Goal: Task Accomplishment & Management: Use online tool/utility

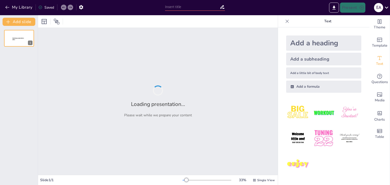
type input "[PERSON_NAME] Vision: Shaping Youth Through Scouting"
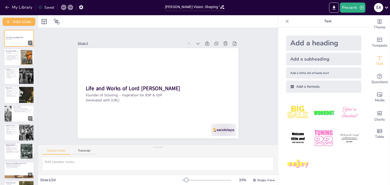
checkbox input "true"
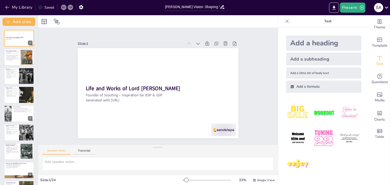
checkbox input "true"
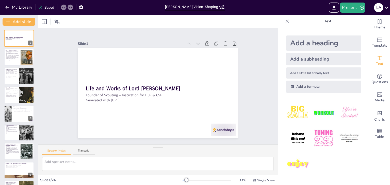
checkbox input "true"
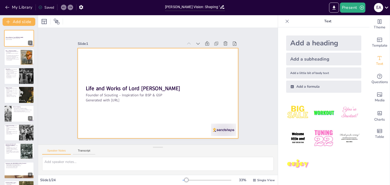
checkbox input "true"
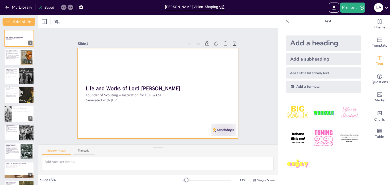
checkbox input "true"
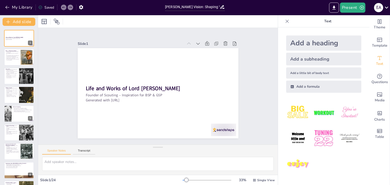
checkbox input "true"
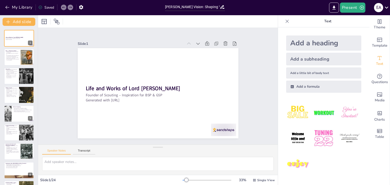
checkbox input "true"
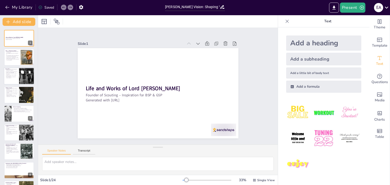
checkbox input "true"
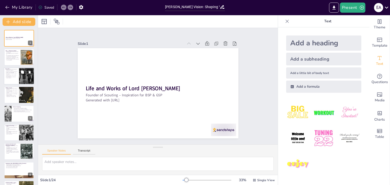
checkbox input "true"
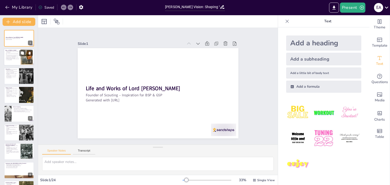
checkbox input "true"
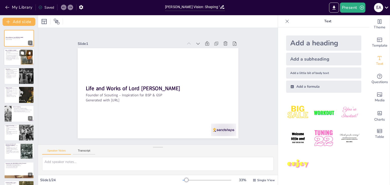
checkbox input "true"
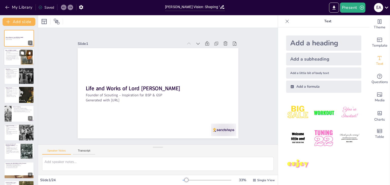
checkbox input "true"
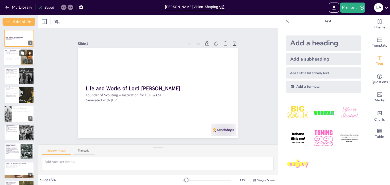
checkbox input "true"
click at [21, 57] on div at bounding box center [26, 57] width 13 height 15
checkbox input "true"
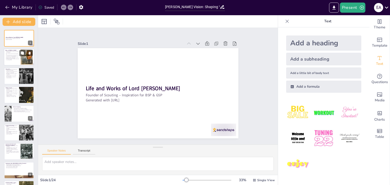
checkbox input "true"
type textarea "Baden-Powell's full name and birthdate highlight his identity and origin, setti…"
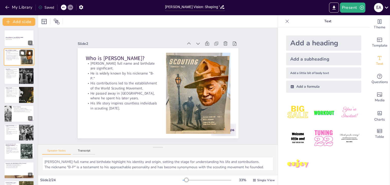
checkbox input "true"
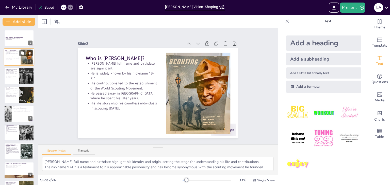
checkbox input "true"
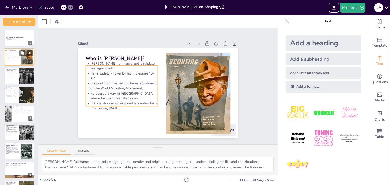
checkbox input "true"
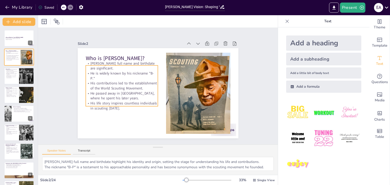
checkbox input "true"
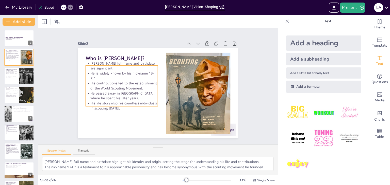
checkbox input "true"
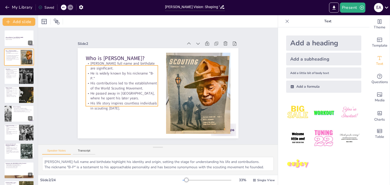
checkbox input "true"
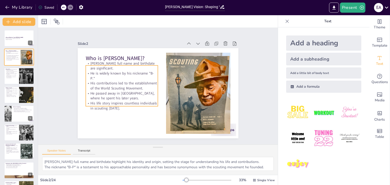
checkbox input "true"
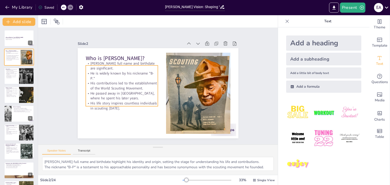
checkbox input "true"
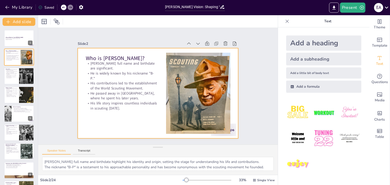
checkbox input "true"
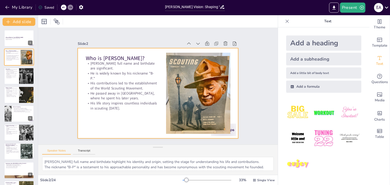
checkbox input "true"
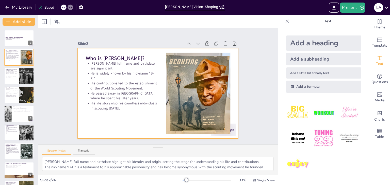
checkbox input "true"
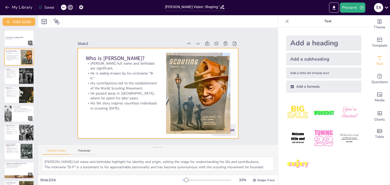
checkbox input "true"
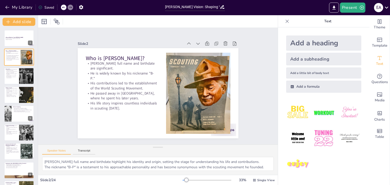
checkbox input "true"
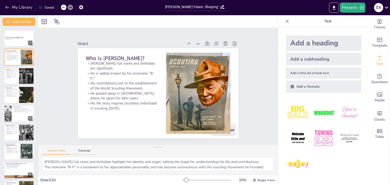
checkbox input "true"
click at [87, 116] on div "Slide 1 Life and Works of Lord Robert Baden-Powell Founder of Scouting – Inspir…" at bounding box center [157, 86] width 141 height 251
checkbox input "true"
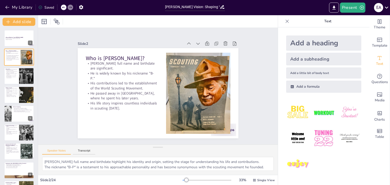
checkbox input "true"
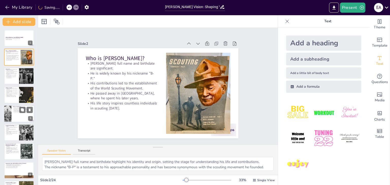
checkbox input "true"
click at [21, 116] on div at bounding box center [19, 113] width 30 height 17
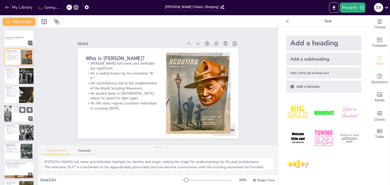
checkbox input "true"
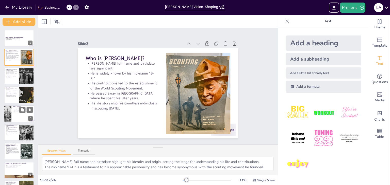
checkbox input "true"
type textarea "The publication of "Aids to Scouting" was a pivotal moment that transitioned fr…"
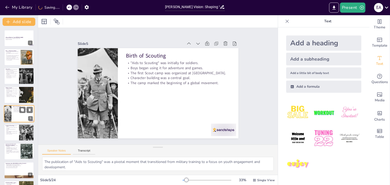
scroll to position [8, 0]
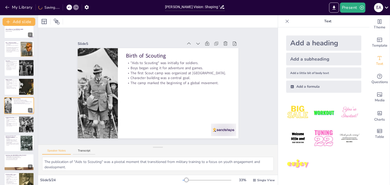
checkbox input "true"
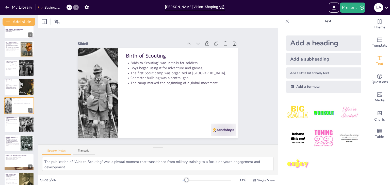
checkbox input "true"
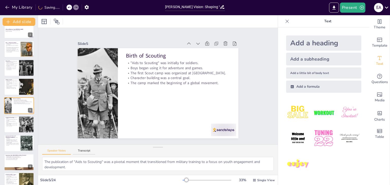
checkbox input "true"
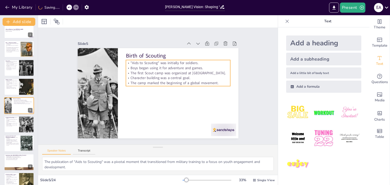
checkbox input "true"
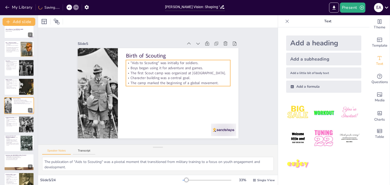
checkbox input "true"
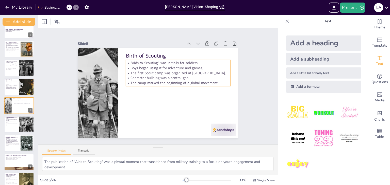
checkbox input "true"
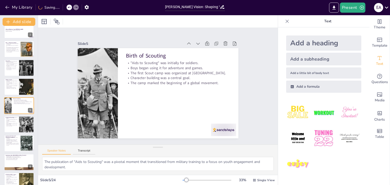
checkbox input "true"
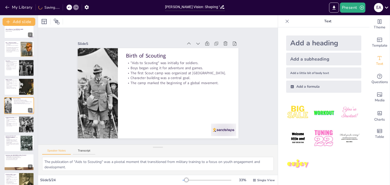
checkbox input "true"
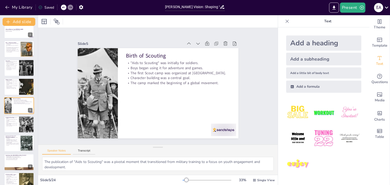
checkbox input "true"
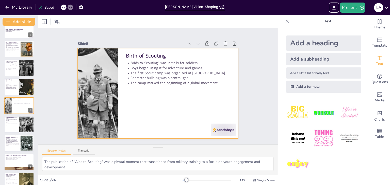
checkbox input "true"
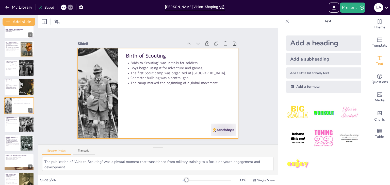
checkbox input "true"
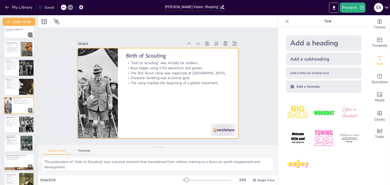
checkbox input "true"
click at [195, 106] on div at bounding box center [165, 88] width 136 height 181
checkbox input "true"
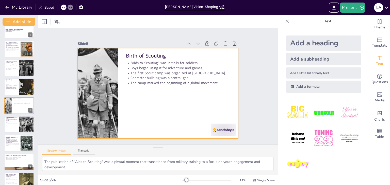
checkbox input "true"
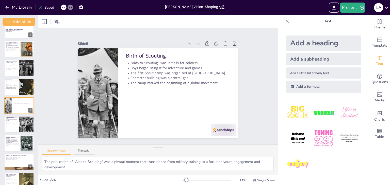
checkbox input "true"
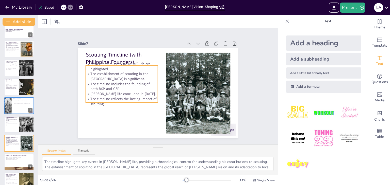
click at [111, 74] on p "The establishment of scouting in the [GEOGRAPHIC_DATA] is significant." at bounding box center [134, 57] width 64 height 51
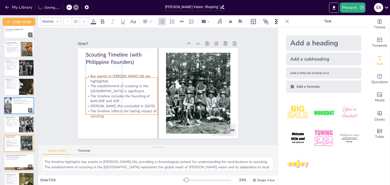
drag, startPoint x: 124, startPoint y: 78, endPoint x: 125, endPoint y: 90, distance: 12.2
click at [125, 90] on p "The establishment of scouting in the [GEOGRAPHIC_DATA] is significant." at bounding box center [127, 67] width 64 height 51
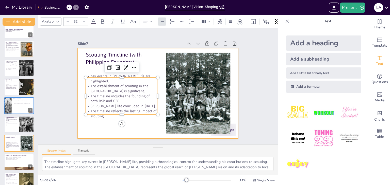
click at [151, 64] on div at bounding box center [153, 91] width 180 height 175
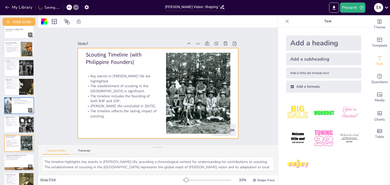
click at [12, 128] on div at bounding box center [19, 124] width 30 height 17
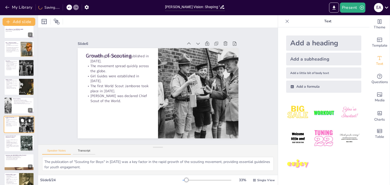
scroll to position [27, 0]
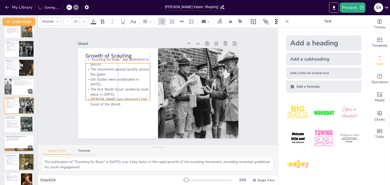
drag, startPoint x: 99, startPoint y: 94, endPoint x: 101, endPoint y: 97, distance: 3.7
click at [101, 97] on p "[PERSON_NAME] was declared Chief Scout of the World." at bounding box center [115, 88] width 64 height 29
click at [14, 124] on p "The establishment of scouting in the [GEOGRAPHIC_DATA] is significant." at bounding box center [12, 124] width 13 height 2
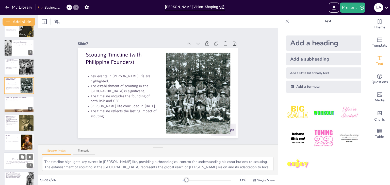
scroll to position [97, 0]
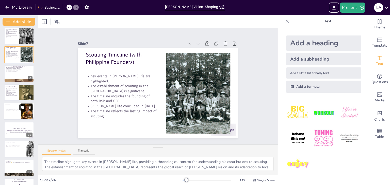
click at [24, 106] on icon at bounding box center [22, 107] width 3 height 3
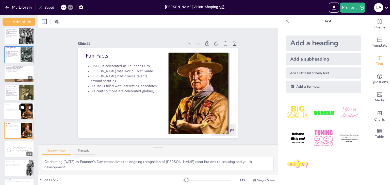
scroll to position [122, 0]
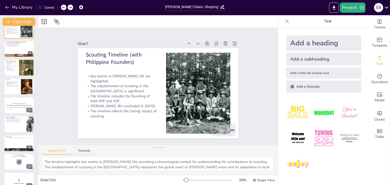
click at [63, 7] on icon at bounding box center [63, 7] width 3 height 3
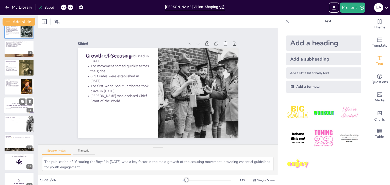
click at [13, 106] on p "[Todo: quote_author_symbol]" at bounding box center [18, 107] width 27 height 2
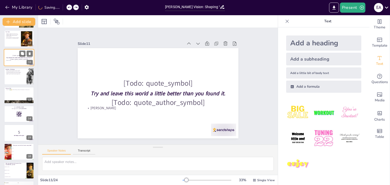
scroll to position [172, 0]
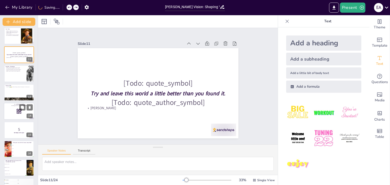
click at [6, 113] on div at bounding box center [19, 111] width 30 height 17
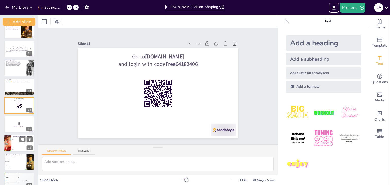
scroll to position [204, 0]
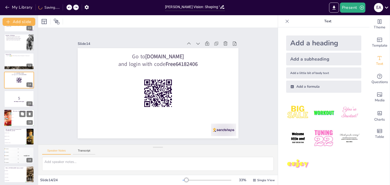
click at [9, 117] on div at bounding box center [7, 117] width 17 height 17
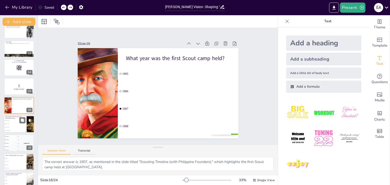
click at [9, 117] on p "Who founded the Girl Scouts of the [GEOGRAPHIC_DATA]?" at bounding box center [15, 117] width 20 height 3
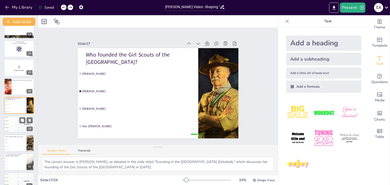
click at [12, 120] on div "🥈 Participant 2 400" at bounding box center [11, 120] width 15 height 3
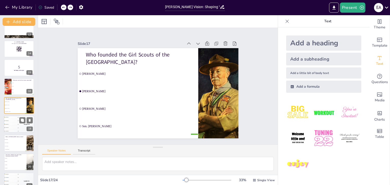
scroll to position [254, 0]
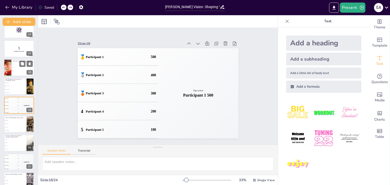
click at [14, 64] on span "1905" at bounding box center [23, 64] width 22 height 1
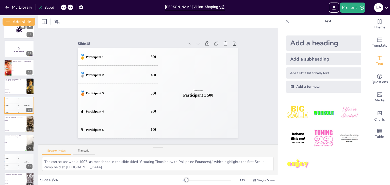
scroll to position [216, 0]
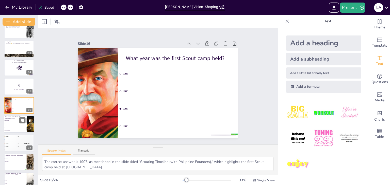
click at [11, 130] on span "Sen. [PERSON_NAME]" at bounding box center [16, 130] width 22 height 1
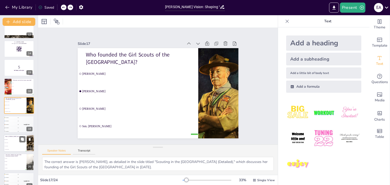
click at [10, 139] on span ""Be Prepared"" at bounding box center [16, 139] width 22 height 1
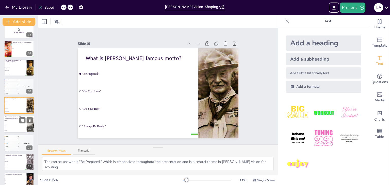
click at [14, 121] on li "25 million" at bounding box center [15, 120] width 23 height 3
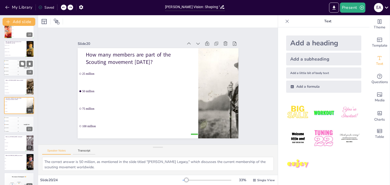
click at [12, 73] on div "5 Participant 5 100" at bounding box center [11, 74] width 15 height 3
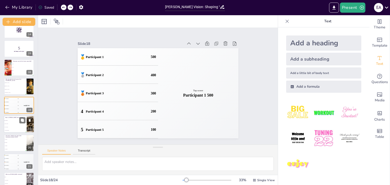
scroll to position [300, 0]
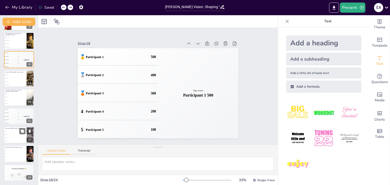
click at [13, 135] on li ""Scout Master"" at bounding box center [15, 134] width 23 height 3
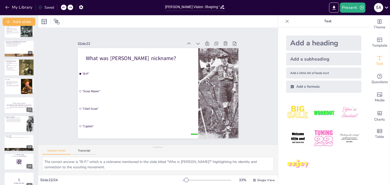
scroll to position [0, 0]
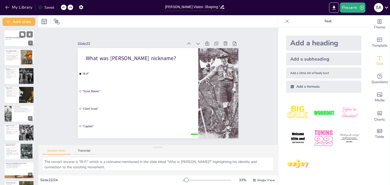
click at [15, 34] on div at bounding box center [19, 38] width 30 height 17
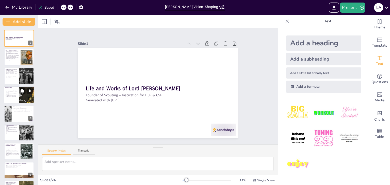
click at [10, 98] on div at bounding box center [19, 94] width 30 height 17
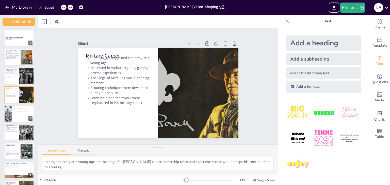
click at [89, 21] on div at bounding box center [158, 21] width 240 height 12
click at [86, 168] on textarea "Joining the army at a young age set the stage for Baden-Powell's future leaders…" at bounding box center [158, 164] width 232 height 14
click at [87, 155] on button "Transcript" at bounding box center [84, 152] width 23 height 6
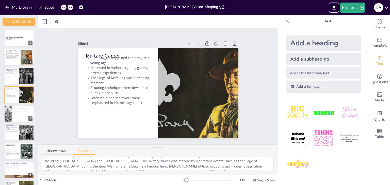
scroll to position [0, 0]
click at [21, 131] on button at bounding box center [22, 129] width 6 height 6
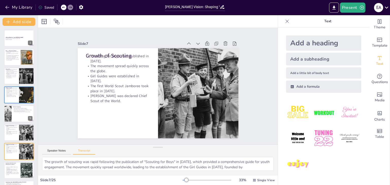
scroll to position [46, 0]
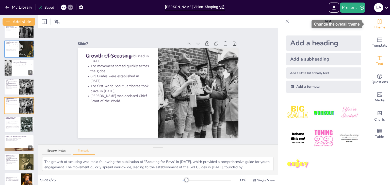
click at [378, 27] on span "Theme" at bounding box center [380, 28] width 12 height 6
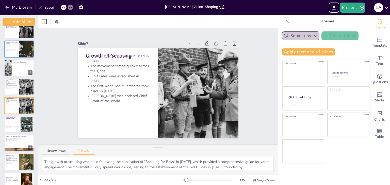
click at [296, 32] on button "Sendsteps" at bounding box center [300, 35] width 37 height 9
click at [300, 55] on span "Sendsteps" at bounding box center [304, 53] width 23 height 5
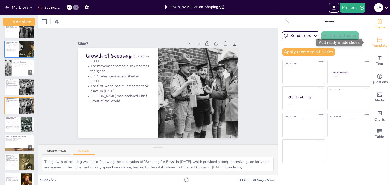
click at [378, 46] on span "Template" at bounding box center [379, 46] width 15 height 6
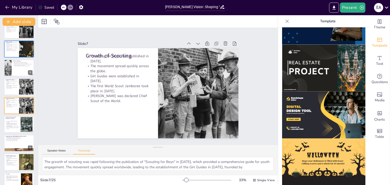
scroll to position [486, 0]
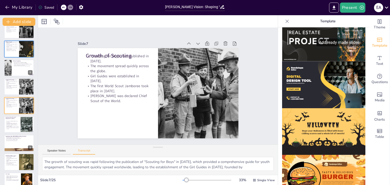
click at [372, 39] on div "Template" at bounding box center [379, 43] width 20 height 18
click at [377, 42] on icon "Add ready made slides" at bounding box center [379, 40] width 5 height 4
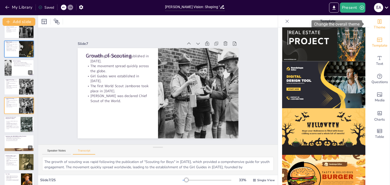
click at [374, 27] on span "Theme" at bounding box center [380, 28] width 12 height 6
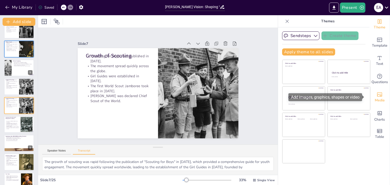
click at [379, 95] on div "Media" at bounding box center [379, 97] width 20 height 18
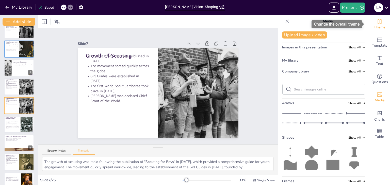
click at [373, 33] on div "Theme" at bounding box center [379, 24] width 20 height 18
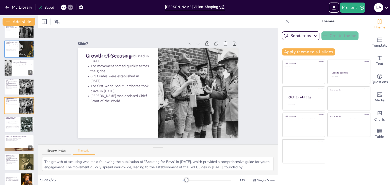
click at [295, 29] on div "Sendsteps Create theme Apply theme to all slides Click to add title Click to ad…" at bounding box center [323, 106] width 91 height 158
click at [300, 35] on button "Sendsteps" at bounding box center [300, 35] width 37 height 9
click at [297, 55] on span "Sendsteps" at bounding box center [304, 53] width 23 height 5
click at [311, 53] on button "Apply theme to all slides" at bounding box center [308, 51] width 53 height 7
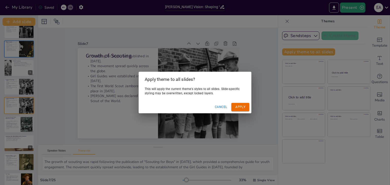
click at [219, 106] on button "Cancel" at bounding box center [221, 107] width 17 height 8
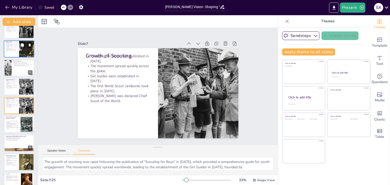
click at [14, 47] on p "The Siege of Mafeking was a defining moment." at bounding box center [11, 47] width 12 height 2
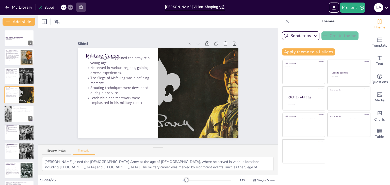
click at [81, 6] on icon "button" at bounding box center [81, 7] width 4 height 4
click at [206, 20] on div at bounding box center [158, 21] width 240 height 12
click at [285, 20] on div at bounding box center [287, 21] width 8 height 8
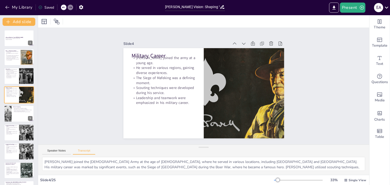
click at [284, 20] on div at bounding box center [203, 21] width 331 height 12
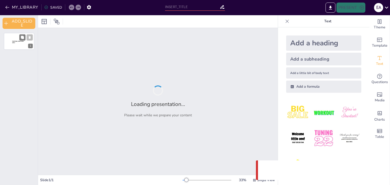
type input "[PERSON_NAME] Vision: Shaping Youth Through Scouting"
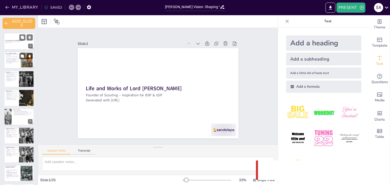
checkbox input "true"
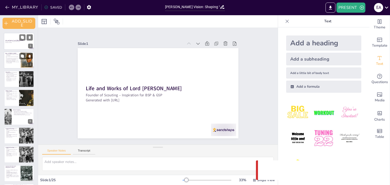
checkbox input "true"
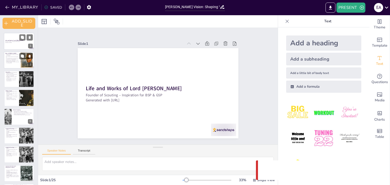
checkbox input "true"
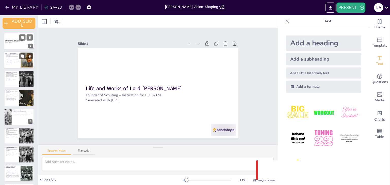
checkbox input "true"
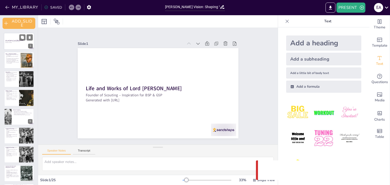
checkbox input "true"
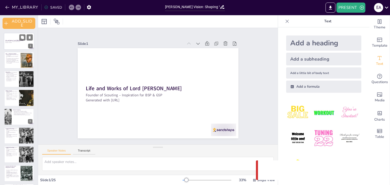
checkbox input "true"
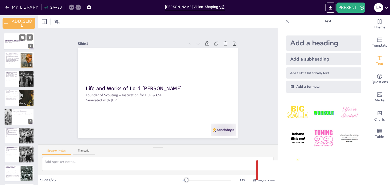
checkbox input "true"
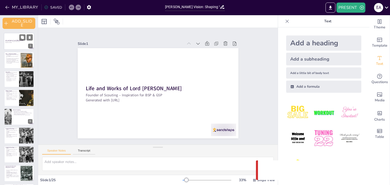
checkbox input "true"
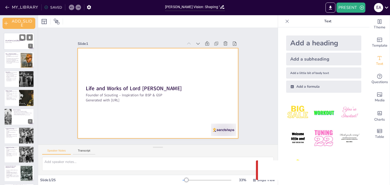
click at [9, 43] on div at bounding box center [19, 41] width 30 height 17
checkbox input "true"
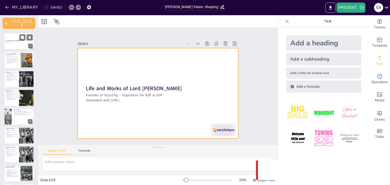
checkbox input "true"
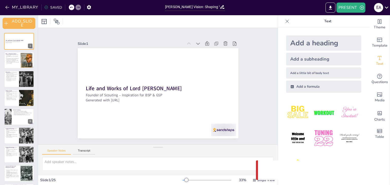
checkbox input "true"
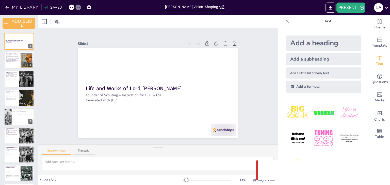
checkbox input "true"
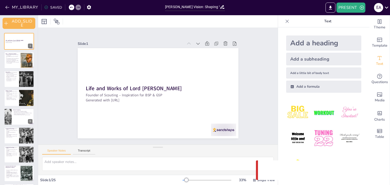
checkbox input "true"
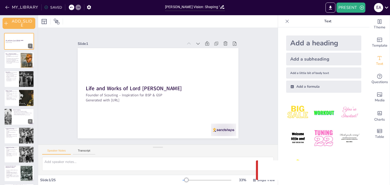
checkbox input "true"
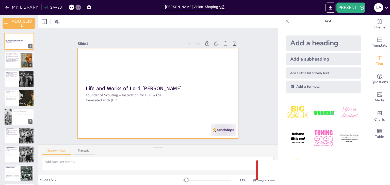
checkbox input "true"
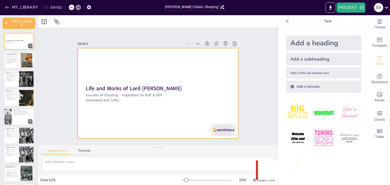
checkbox input "true"
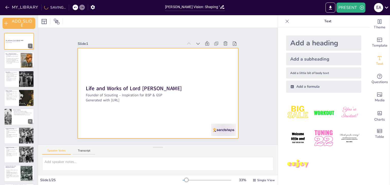
checkbox input "true"
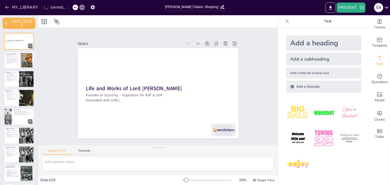
checkbox input "true"
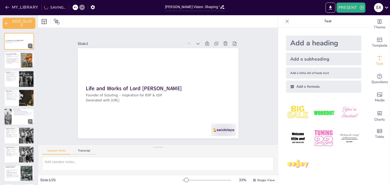
checkbox input "true"
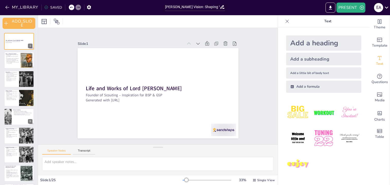
checkbox input "true"
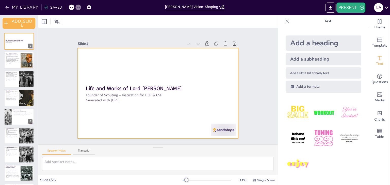
checkbox input "true"
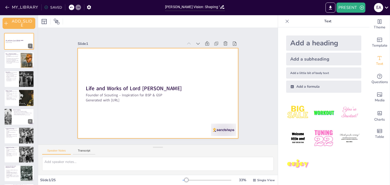
checkbox input "true"
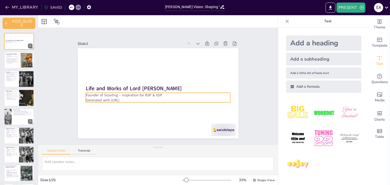
checkbox input "true"
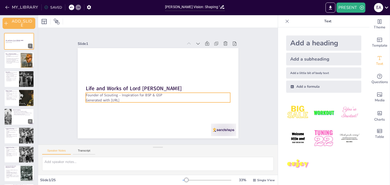
checkbox input "true"
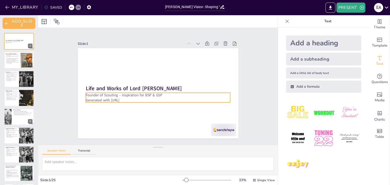
checkbox input "true"
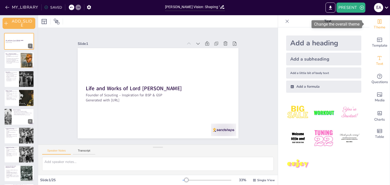
click at [369, 26] on div "Theme" at bounding box center [379, 24] width 20 height 18
checkbox input "true"
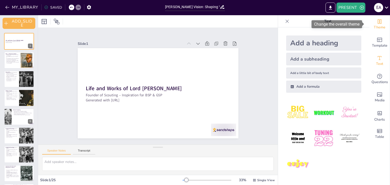
checkbox input "true"
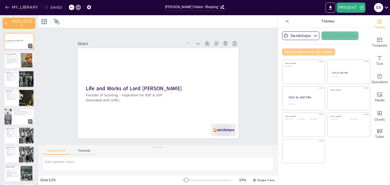
click at [317, 51] on button "Apply theme to all slides" at bounding box center [308, 51] width 53 height 7
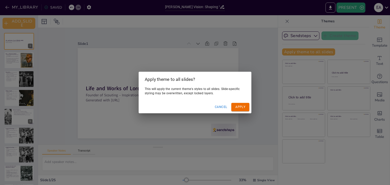
checkbox input "true"
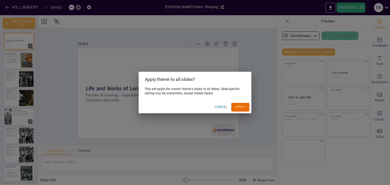
checkbox input "true"
click at [268, 63] on div "Apply theme to all slides? This will apply the current theme's styles to all sl…" at bounding box center [195, 92] width 390 height 185
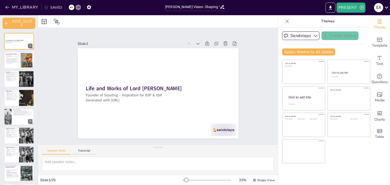
checkbox input "true"
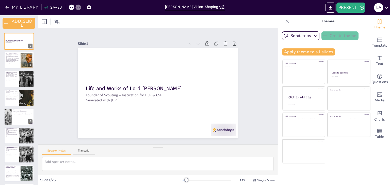
checkbox input "true"
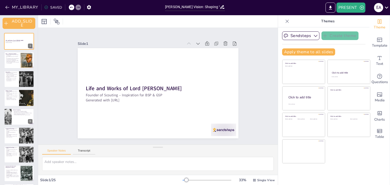
checkbox input "true"
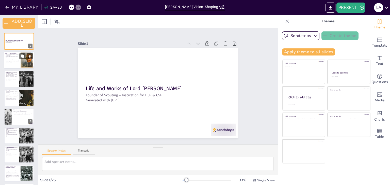
checkbox input "true"
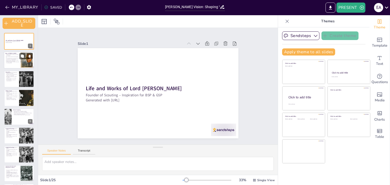
checkbox input "true"
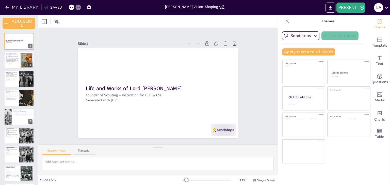
checkbox input "true"
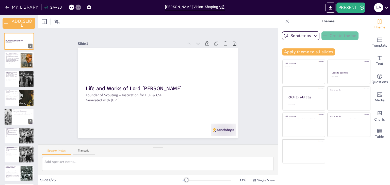
checkbox input "true"
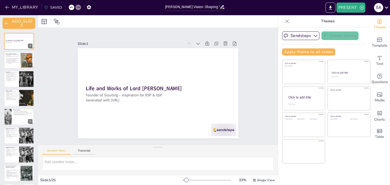
checkbox input "true"
click at [289, 53] on button "Apply theme to all slides" at bounding box center [308, 51] width 53 height 7
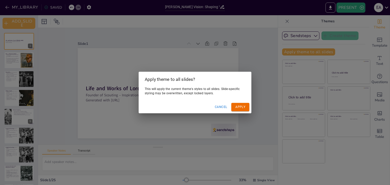
click at [239, 106] on button "Apply" at bounding box center [240, 107] width 18 height 8
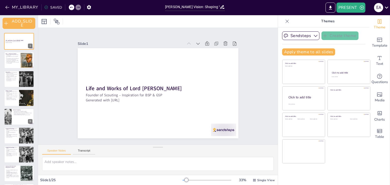
checkbox input "true"
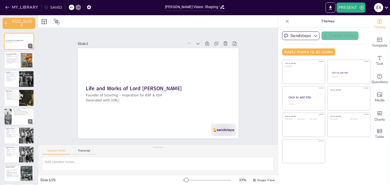
checkbox input "true"
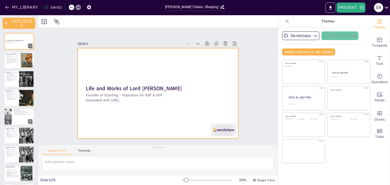
checkbox input "true"
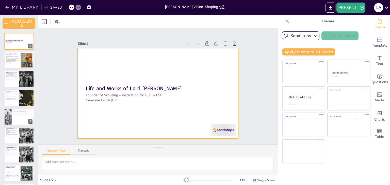
checkbox input "true"
click at [212, 104] on div at bounding box center [157, 93] width 176 height 122
checkbox input "true"
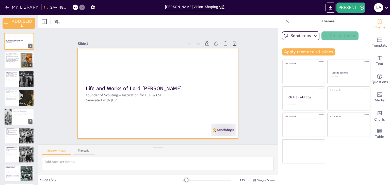
checkbox input "true"
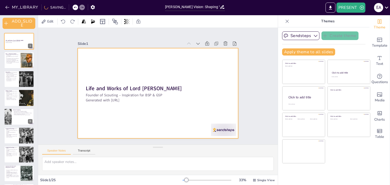
checkbox input "true"
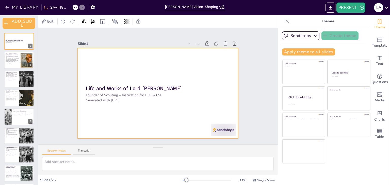
checkbox input "true"
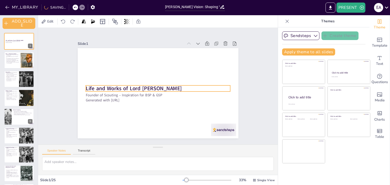
checkbox input "true"
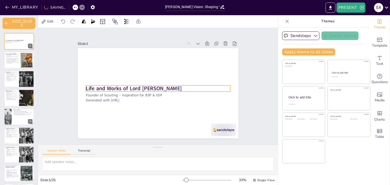
checkbox input "true"
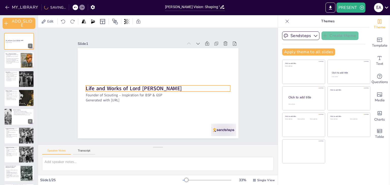
checkbox input "true"
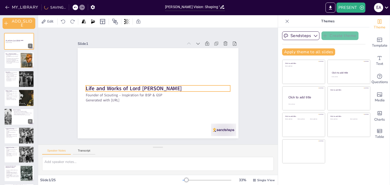
checkbox input "true"
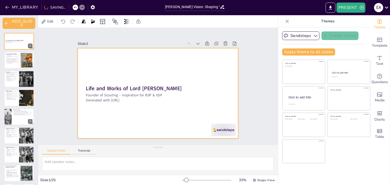
click at [157, 110] on div at bounding box center [152, 91] width 175 height 180
click at [12, 100] on p "Leadership and teamwork were emphasized in his military career." at bounding box center [11, 99] width 12 height 2
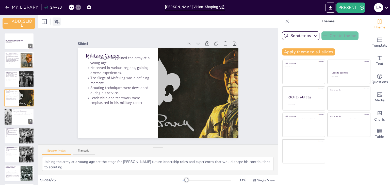
click at [56, 22] on icon at bounding box center [57, 22] width 6 height 6
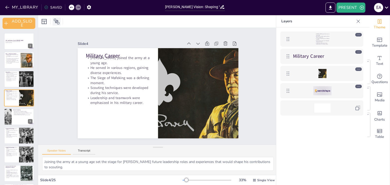
click at [56, 22] on icon at bounding box center [57, 22] width 6 height 6
click at [300, 53] on p "Military Career" at bounding box center [322, 56] width 59 height 7
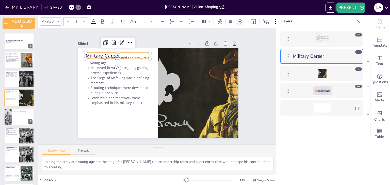
click at [58, 60] on div "Slide 1 Life and Works of Lord Robert Baden-Powell Founder of Scouting – Inspir…" at bounding box center [158, 86] width 259 height 164
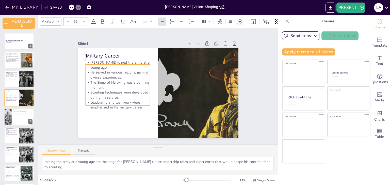
drag, startPoint x: 124, startPoint y: 74, endPoint x: 123, endPoint y: 78, distance: 4.7
click at [123, 78] on p "The Siege of Mafeking was a defining moment." at bounding box center [129, 58] width 54 height 51
click at [60, 95] on div "Slide 1 Life and Works of Lord Robert Baden-Powell Founder of Scouting – Inspir…" at bounding box center [158, 86] width 207 height 142
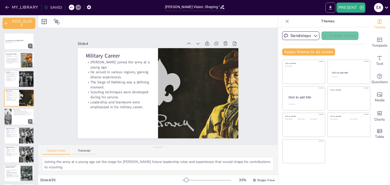
click at [329, 6] on icon "EXPORT_TO_POWERPOINT" at bounding box center [330, 7] width 5 height 5
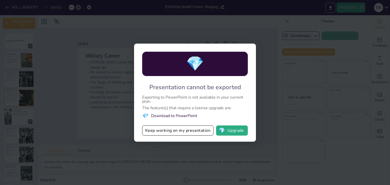
click at [165, 113] on li "💎 Download to PowerPoint" at bounding box center [195, 116] width 106 height 7
click at [167, 115] on li "💎 Download to PowerPoint" at bounding box center [195, 116] width 106 height 7
click at [224, 128] on span "💎" at bounding box center [222, 130] width 6 height 5
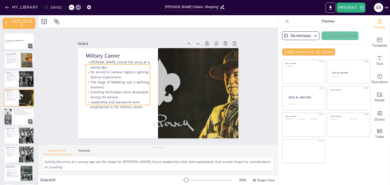
click at [138, 75] on p "He served in various regions, gaining diverse experiences." at bounding box center [128, 56] width 61 height 41
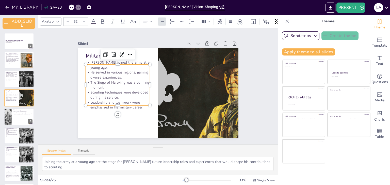
click at [94, 64] on p "[PERSON_NAME] joined the army at a young age." at bounding box center [126, 53] width 64 height 29
click at [63, 62] on div "Slide 1 Life and Works of Lord Robert Baden-Powell Founder of Scouting – Inspir…" at bounding box center [157, 86] width 199 height 124
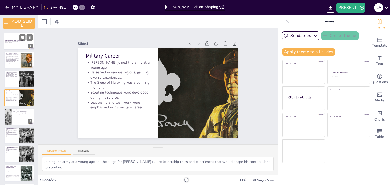
click at [12, 45] on div at bounding box center [19, 41] width 30 height 17
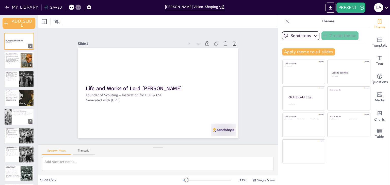
click at [285, 19] on icon at bounding box center [287, 21] width 5 height 5
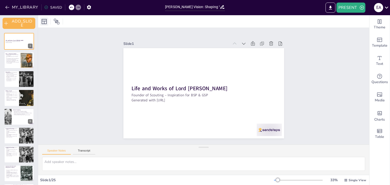
click at [47, 18] on div at bounding box center [44, 22] width 8 height 8
click at [352, 42] on div "Slide 1 Life and Works of Lord Robert Baden-Powell Founder of Scouting – Inspir…" at bounding box center [203, 86] width 351 height 213
click at [219, 151] on div at bounding box center [206, 165] width 25 height 28
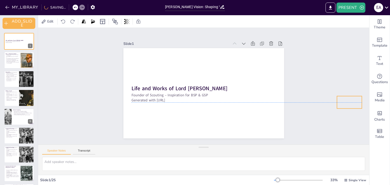
drag, startPoint x: 268, startPoint y: 130, endPoint x: 348, endPoint y: 102, distance: 85.0
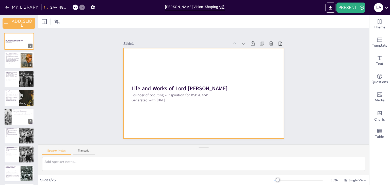
click at [255, 112] on div at bounding box center [202, 93] width 176 height 122
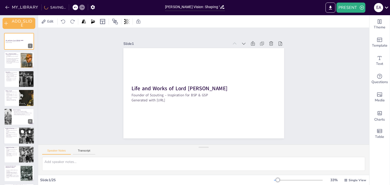
click at [18, 129] on div at bounding box center [19, 135] width 30 height 17
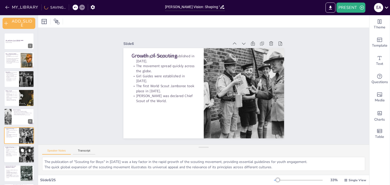
scroll to position [29, 0]
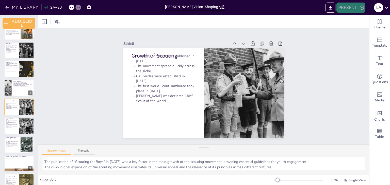
click at [349, 9] on button "PRESENT" at bounding box center [350, 8] width 29 height 10
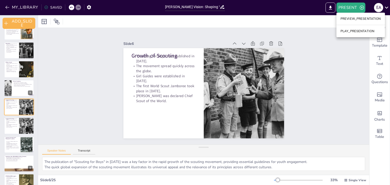
click at [346, 29] on li "PLAY_PRESENTATION" at bounding box center [360, 31] width 48 height 8
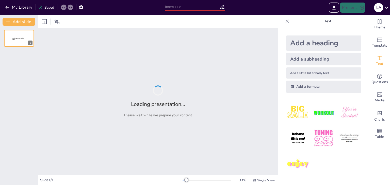
type input "[PERSON_NAME] Vision: Shaping Youth Through Scouting"
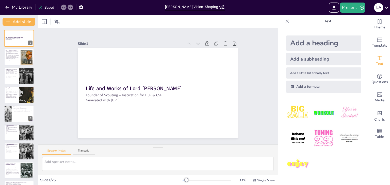
checkbox input "true"
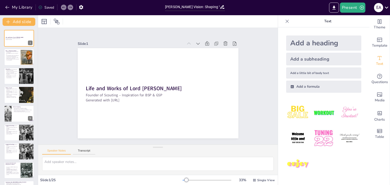
checkbox input "true"
click at [378, 38] on icon "Add ready made slides" at bounding box center [379, 40] width 5 height 4
checkbox input "true"
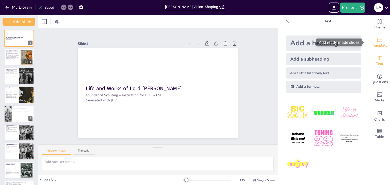
checkbox input "true"
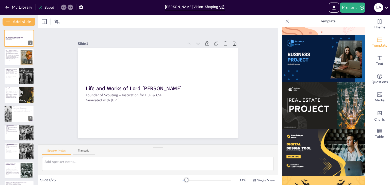
scroll to position [410, 0]
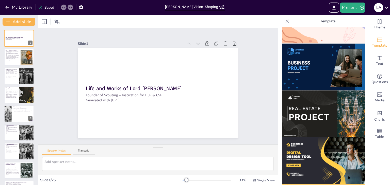
click at [311, 139] on img at bounding box center [323, 161] width 83 height 47
checkbox input "true"
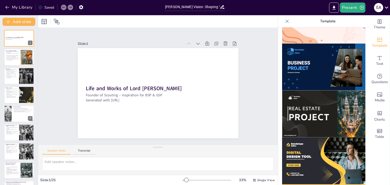
checkbox input "true"
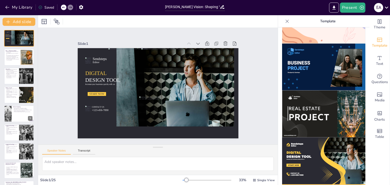
checkbox input "true"
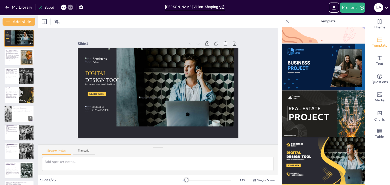
checkbox input "true"
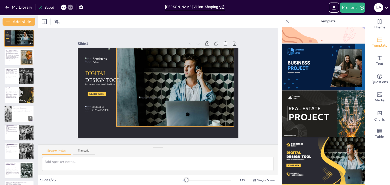
checkbox input "true"
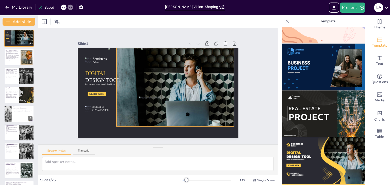
checkbox input "true"
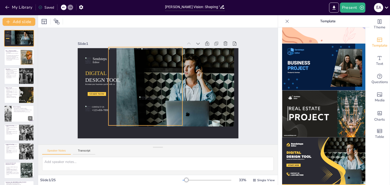
checkbox input "true"
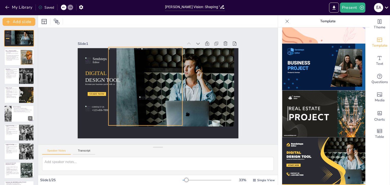
checkbox input "true"
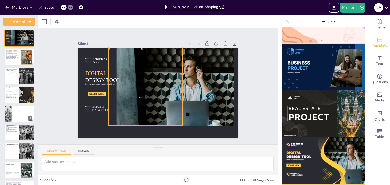
checkbox input "true"
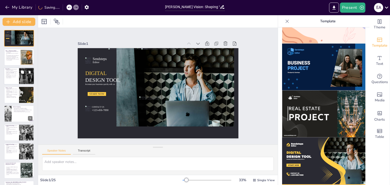
checkbox input "true"
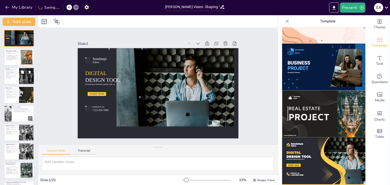
checkbox input "true"
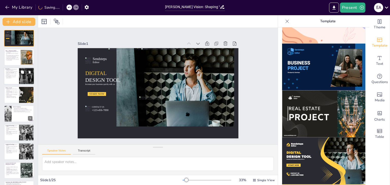
checkbox input "true"
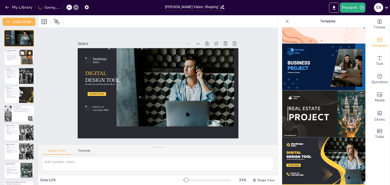
checkbox input "true"
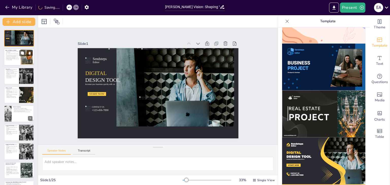
checkbox input "true"
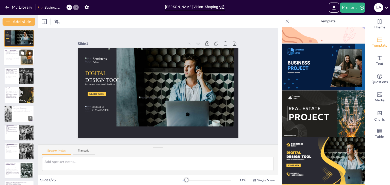
checkbox input "true"
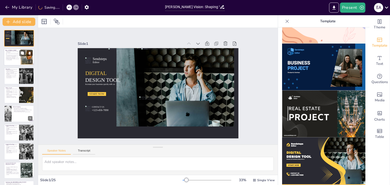
checkbox input "true"
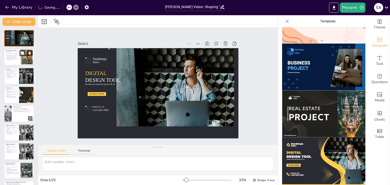
checkbox input "true"
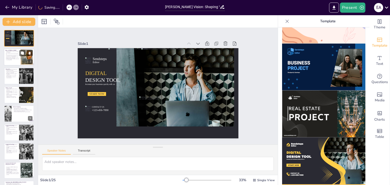
checkbox input "true"
click at [17, 57] on p "He passed away in [GEOGRAPHIC_DATA], where he spent his later years." at bounding box center [12, 58] width 14 height 2
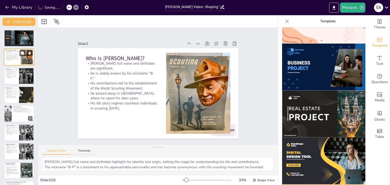
type textarea "Baden-Powell's full name and birthdate highlight his identity and origin, setti…"
checkbox input "true"
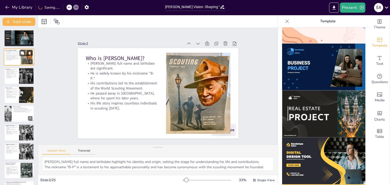
checkbox input "true"
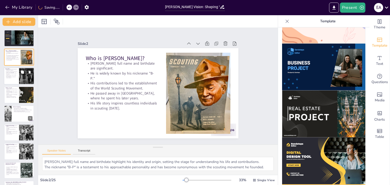
checkbox input "true"
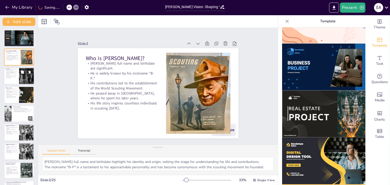
checkbox input "true"
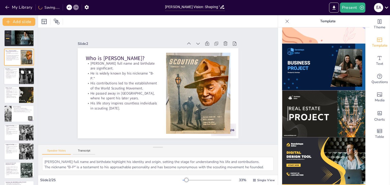
checkbox input "true"
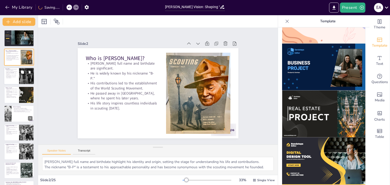
click at [14, 79] on div at bounding box center [19, 76] width 30 height 17
type textarea "His family background, particularly his father's academic influence, played a s…"
checkbox input "true"
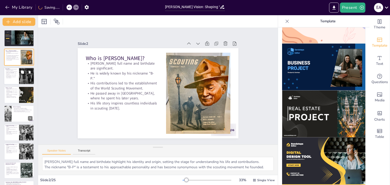
checkbox input "true"
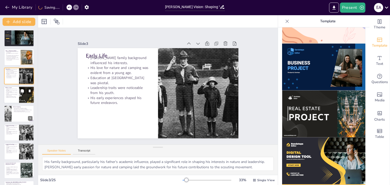
checkbox input "true"
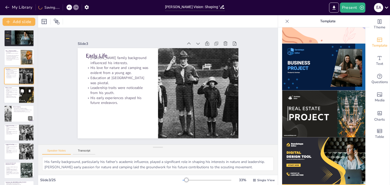
checkbox input "true"
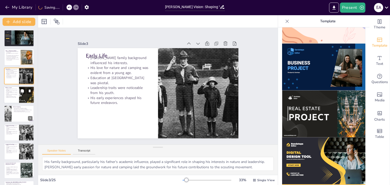
checkbox input "true"
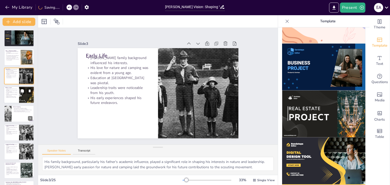
checkbox input "true"
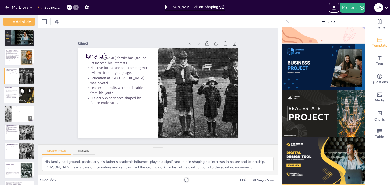
checkbox input "true"
click at [13, 91] on p "He served in various regions, gaining diverse experiences." at bounding box center [11, 92] width 12 height 2
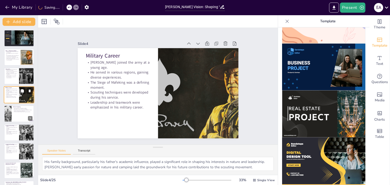
type textarea "Joining the army at a young age set the stage for Baden-Powell's future leaders…"
checkbox input "true"
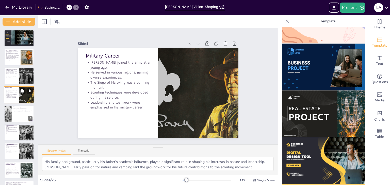
checkbox input "true"
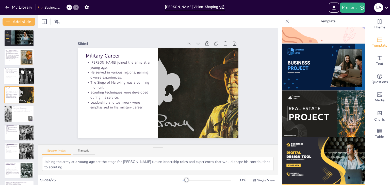
checkbox input "true"
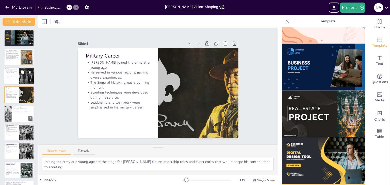
checkbox input "true"
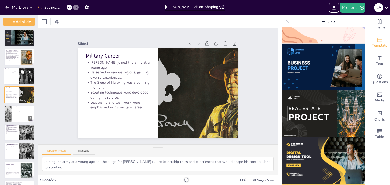
checkbox input "true"
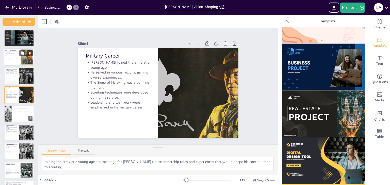
checkbox input "true"
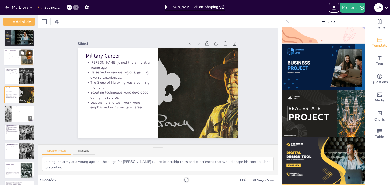
checkbox input "true"
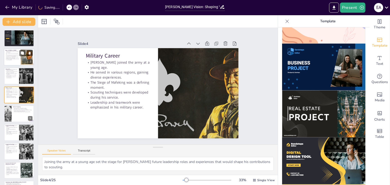
checkbox input "true"
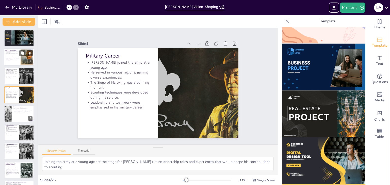
checkbox input "true"
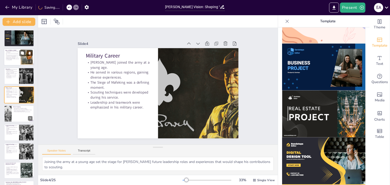
checkbox input "true"
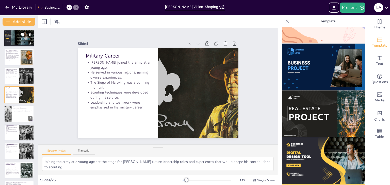
checkbox input "true"
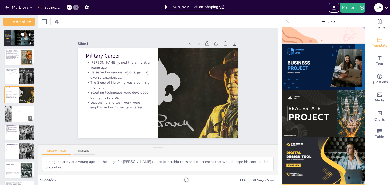
checkbox input "true"
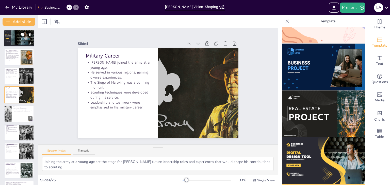
checkbox input "true"
click at [11, 45] on div at bounding box center [19, 38] width 30 height 17
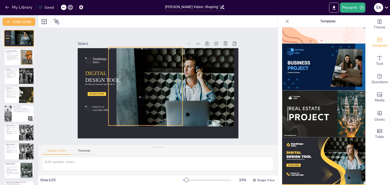
click at [135, 93] on div at bounding box center [159, 87] width 89 height 86
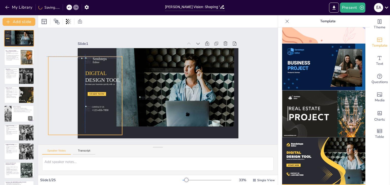
drag, startPoint x: 134, startPoint y: 93, endPoint x: 72, endPoint y: 99, distance: 62.0
click at [72, 99] on div "Slide 1 Sendsteps Editor DIGITAL DESIGN TOOL Increase your business quickly wit…" at bounding box center [158, 86] width 207 height 142
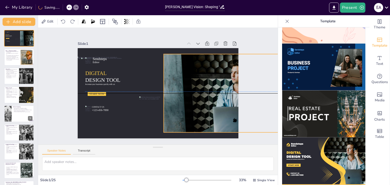
drag, startPoint x: 196, startPoint y: 82, endPoint x: 240, endPoint y: 82, distance: 44.7
click at [242, 83] on div "Slide 1 Sendsteps Editor DIGITAL DESIGN TOOL Increase your business quickly wit…" at bounding box center [158, 86] width 216 height 185
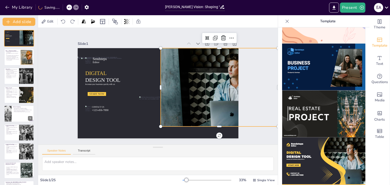
click at [324, 65] on img at bounding box center [323, 67] width 83 height 47
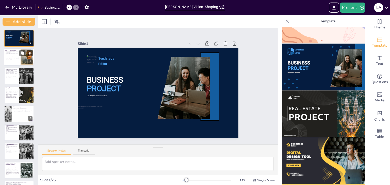
click at [7, 56] on p "His contributions led to the establishment of the World Scouting Movement." at bounding box center [12, 56] width 14 height 2
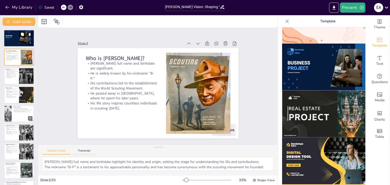
click at [21, 34] on icon at bounding box center [23, 35] width 4 height 4
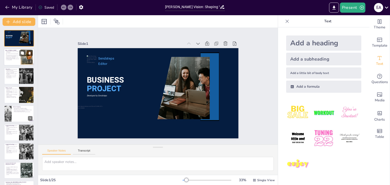
click at [17, 60] on p "His life story inspires countless individuals in scouting [DATE]." at bounding box center [12, 60] width 14 height 2
click at [71, 5] on div at bounding box center [70, 8] width 6 height 6
click at [71, 6] on icon at bounding box center [69, 7] width 3 height 3
click at [63, 8] on icon at bounding box center [63, 7] width 3 height 3
click at [69, 8] on icon at bounding box center [70, 7] width 3 height 3
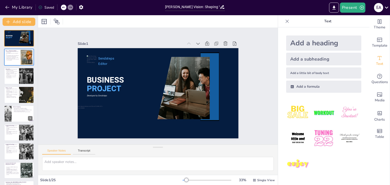
click at [69, 8] on icon at bounding box center [70, 7] width 3 height 3
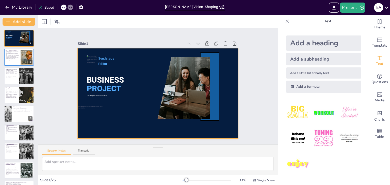
click at [134, 76] on div at bounding box center [158, 93] width 161 height 90
click at [285, 20] on icon at bounding box center [287, 21] width 5 height 5
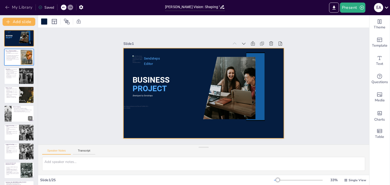
click at [7, 7] on icon "button" at bounding box center [7, 7] width 5 height 5
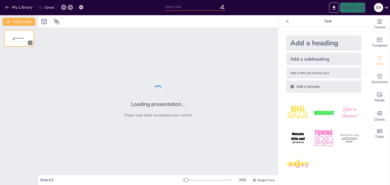
type input "[PERSON_NAME] Vision: Shaping Youth Through Scouting"
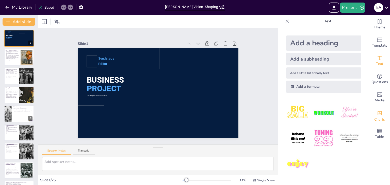
checkbox input "true"
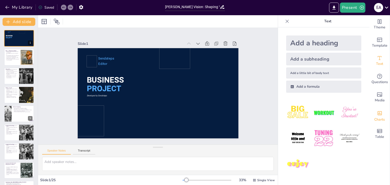
checkbox input "true"
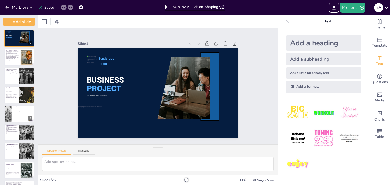
checkbox input "true"
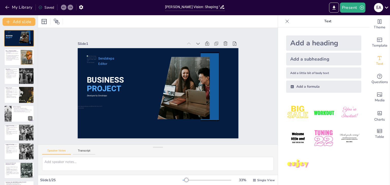
checkbox input "true"
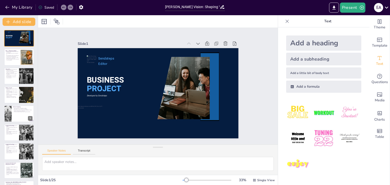
checkbox input "true"
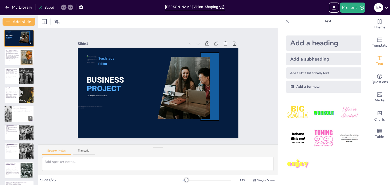
checkbox input "true"
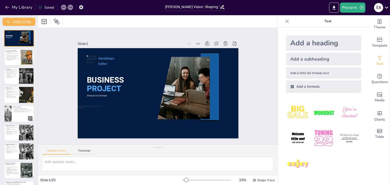
checkbox input "true"
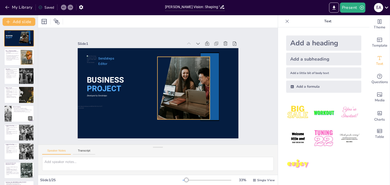
click at [193, 63] on div at bounding box center [158, 108] width 72 height 100
checkbox input "true"
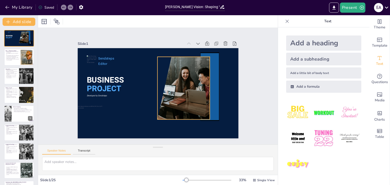
checkbox input "true"
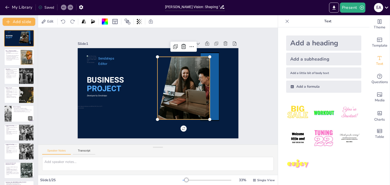
checkbox input "true"
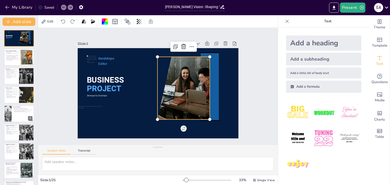
checkbox input "true"
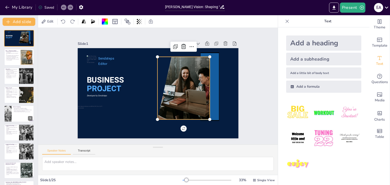
checkbox input "true"
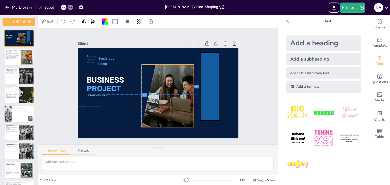
checkbox input "true"
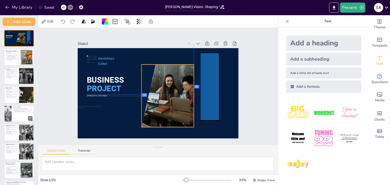
checkbox input "true"
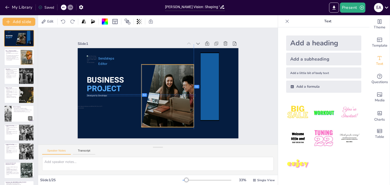
checkbox input "true"
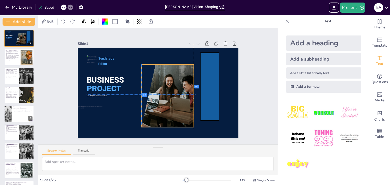
checkbox input "true"
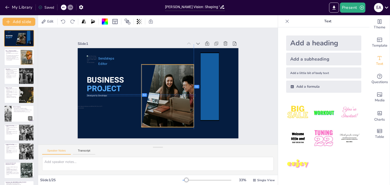
checkbox input "true"
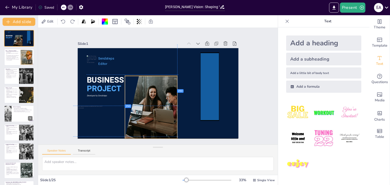
checkbox input "true"
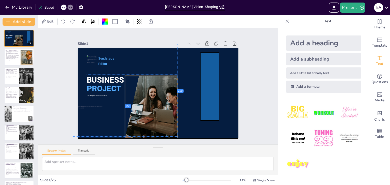
checkbox input "true"
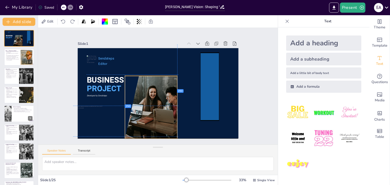
checkbox input "true"
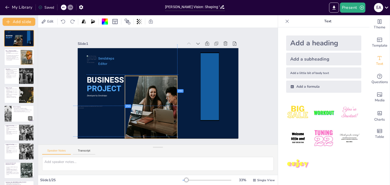
checkbox input "true"
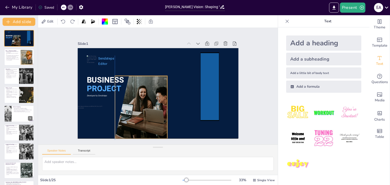
checkbox input "true"
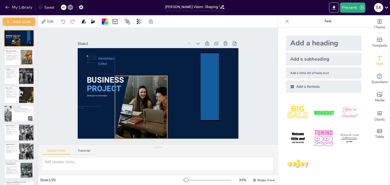
checkbox input "true"
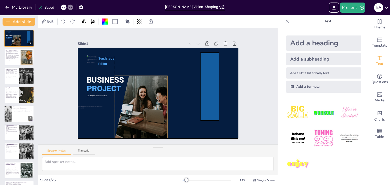
checkbox input "true"
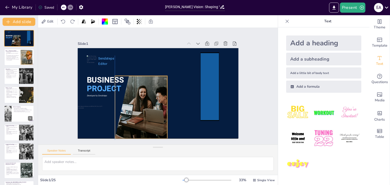
checkbox input "true"
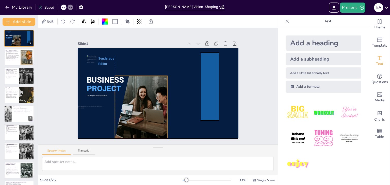
checkbox input "true"
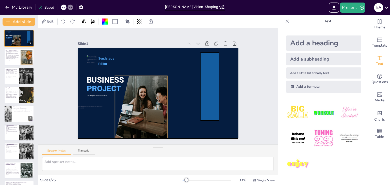
checkbox input "true"
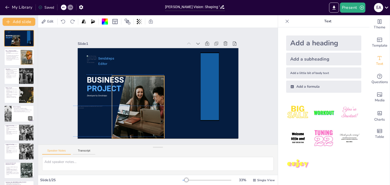
checkbox input "true"
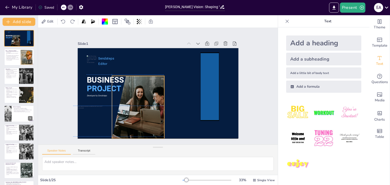
checkbox input "true"
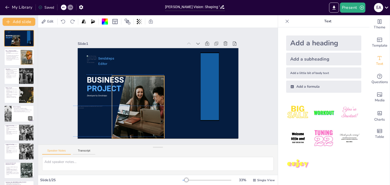
checkbox input "true"
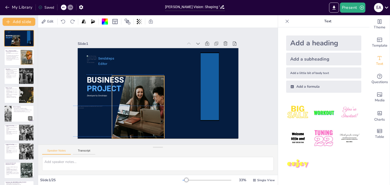
checkbox input "true"
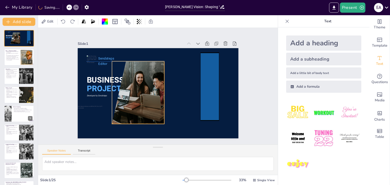
checkbox input "true"
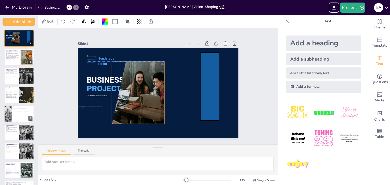
checkbox input "true"
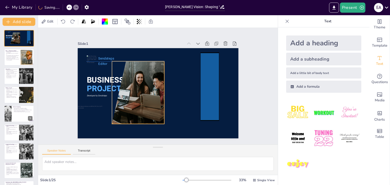
checkbox input "true"
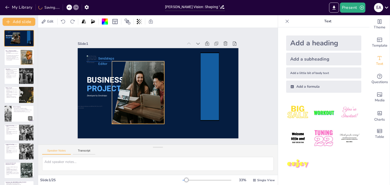
checkbox input "true"
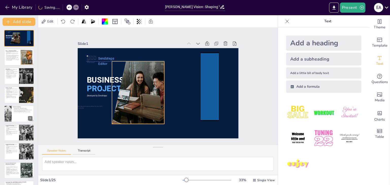
checkbox input "true"
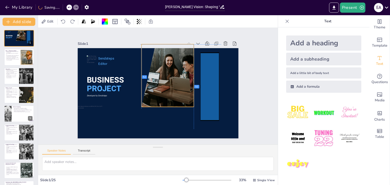
checkbox input "true"
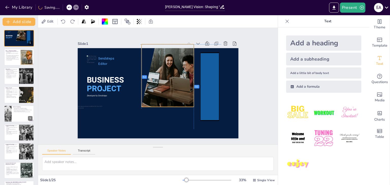
checkbox input "true"
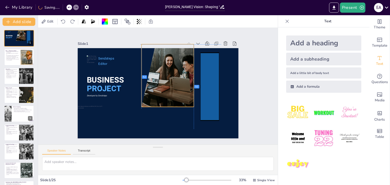
checkbox input "true"
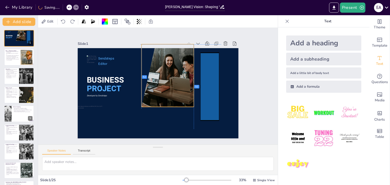
checkbox input "true"
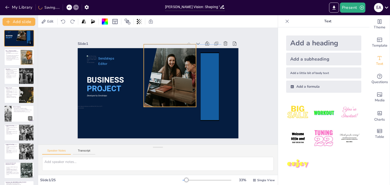
checkbox input "true"
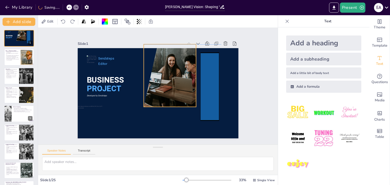
checkbox input "true"
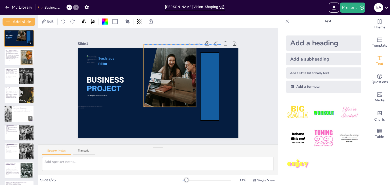
checkbox input "true"
drag, startPoint x: 193, startPoint y: 63, endPoint x: 179, endPoint y: 53, distance: 17.2
click at [179, 53] on div at bounding box center [172, 83] width 112 height 109
checkbox input "true"
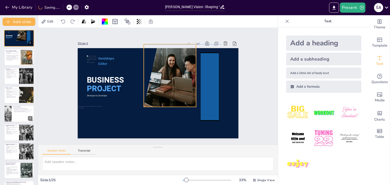
checkbox input "true"
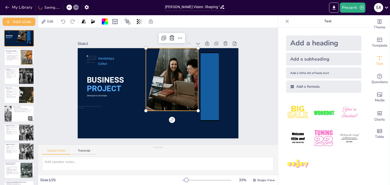
checkbox input "true"
